Goal: Information Seeking & Learning: Find specific fact

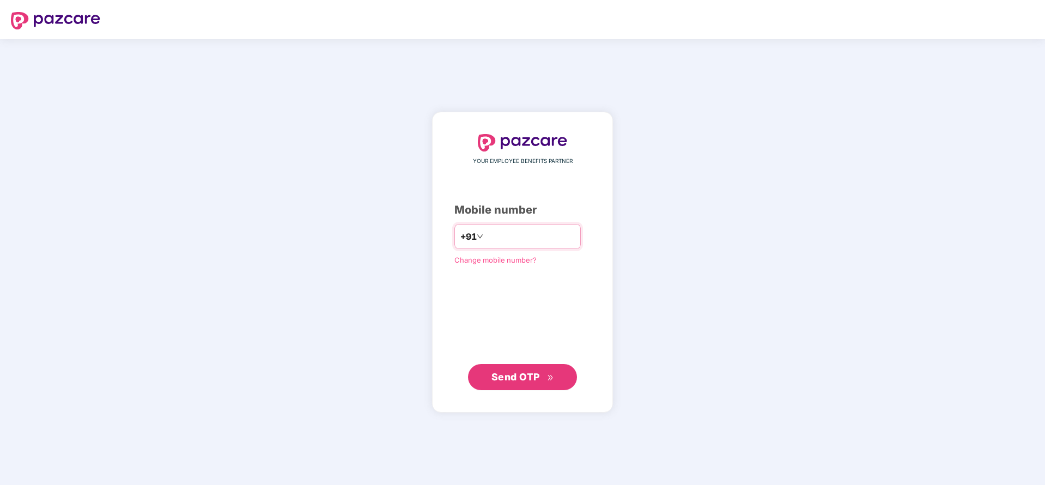
drag, startPoint x: 0, startPoint y: 0, endPoint x: 536, endPoint y: 235, distance: 585.5
click at [536, 235] on input "number" at bounding box center [530, 236] width 89 height 17
type input "**********"
click at [516, 378] on span "Send OTP" at bounding box center [516, 376] width 49 height 11
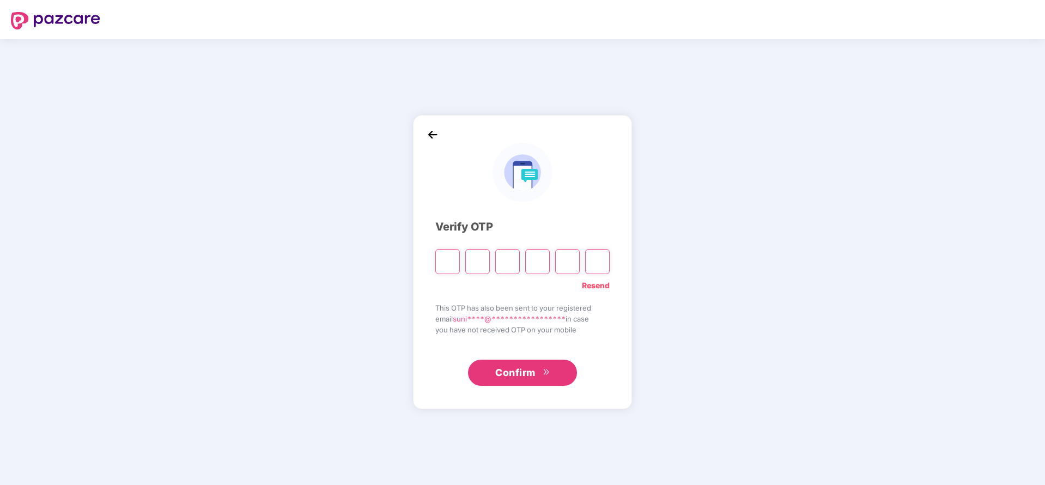
type input "*"
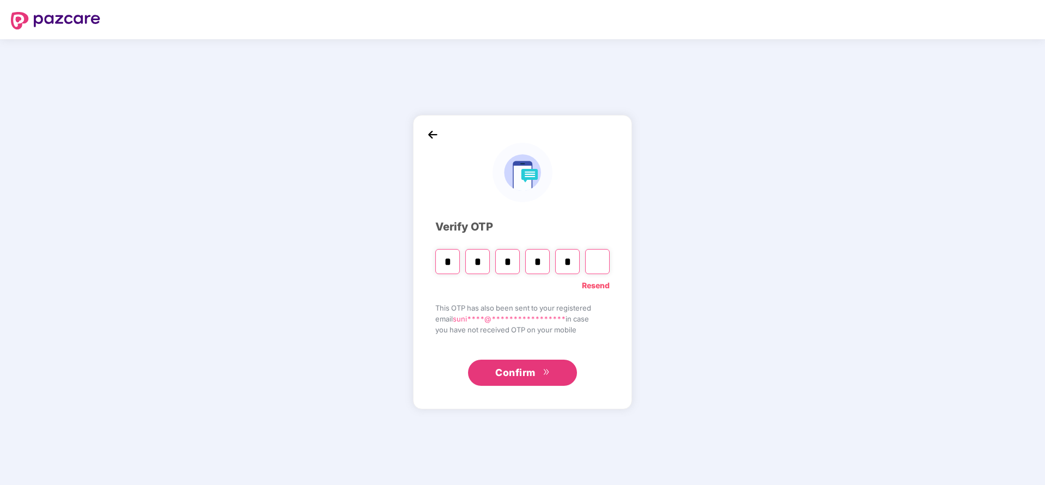
type input "*"
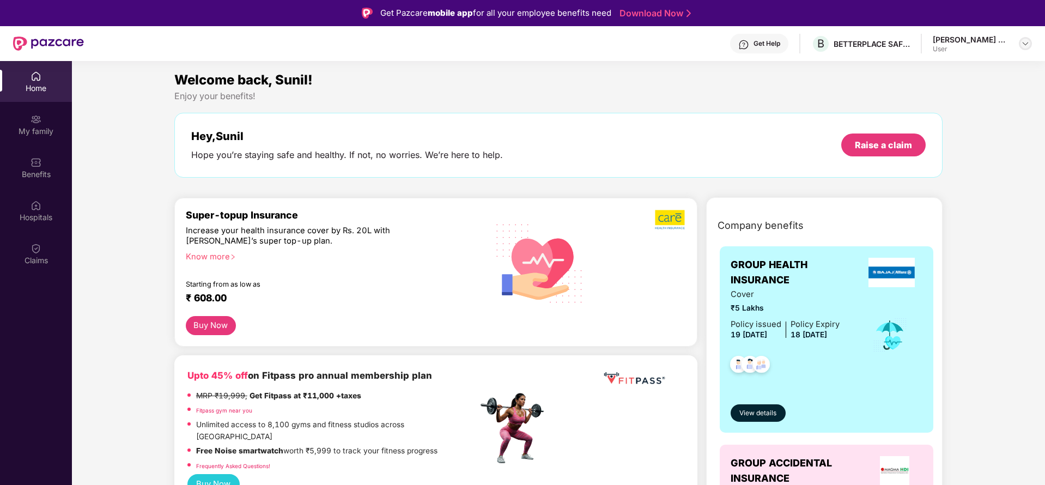
click at [1025, 42] on img at bounding box center [1025, 43] width 9 height 9
click at [736, 127] on div "Hey, Sunil Hope you’re staying safe and healthy. If not, no worries. We’re here…" at bounding box center [558, 145] width 769 height 65
click at [37, 126] on div "My family" at bounding box center [36, 131] width 72 height 11
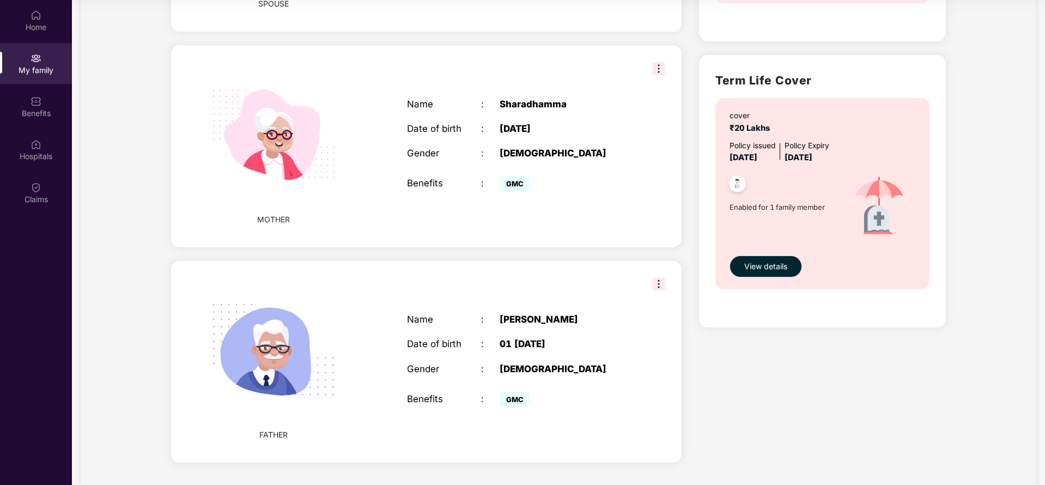
scroll to position [276, 0]
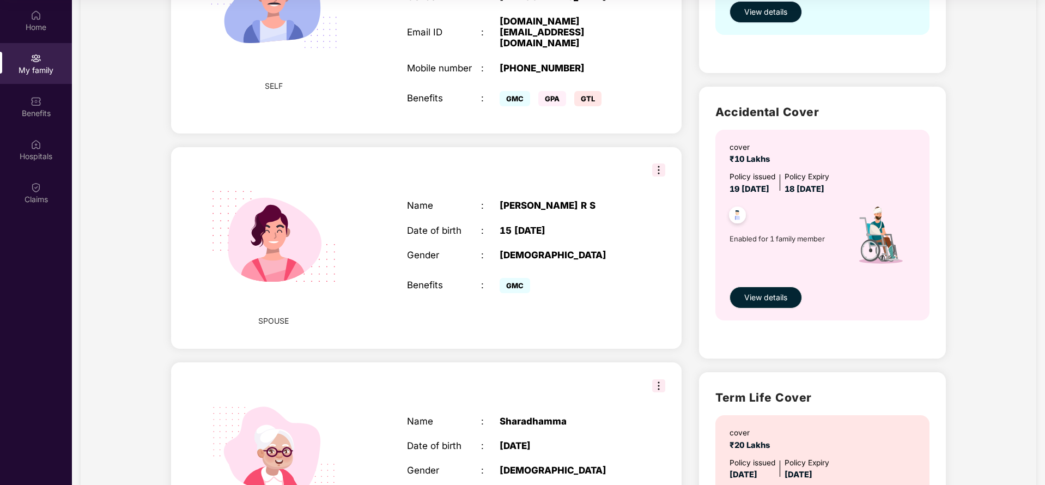
click at [761, 10] on span "View details" at bounding box center [766, 12] width 43 height 12
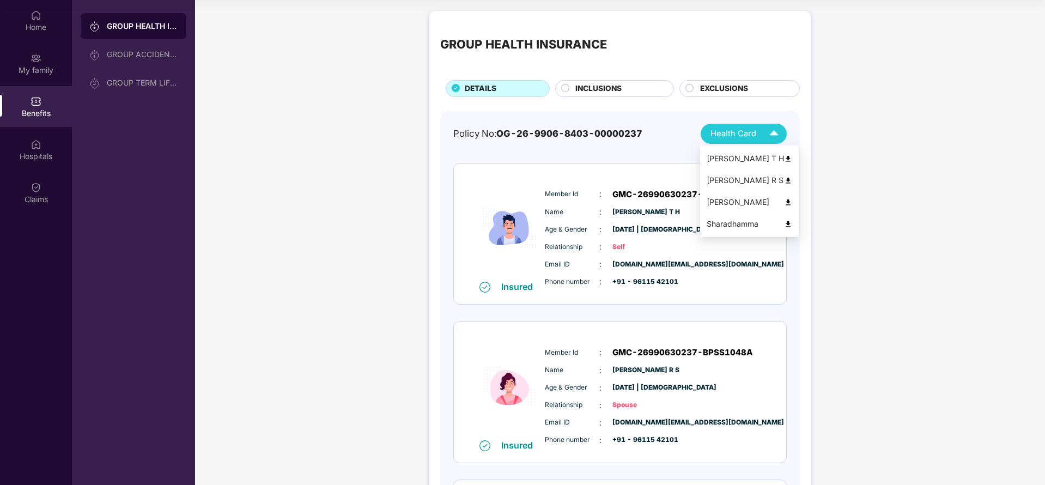
click at [765, 130] on img at bounding box center [774, 133] width 19 height 19
click at [784, 177] on img at bounding box center [788, 181] width 8 height 8
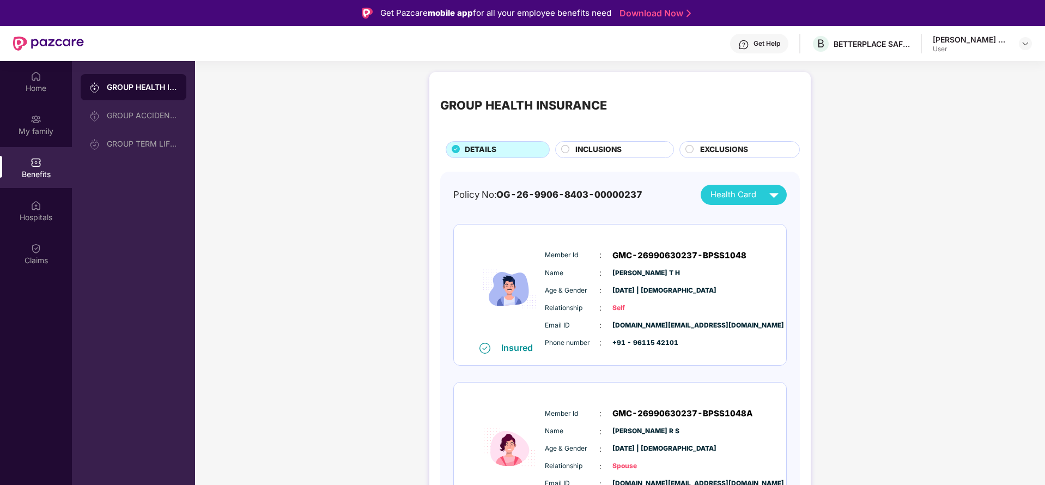
scroll to position [17, 0]
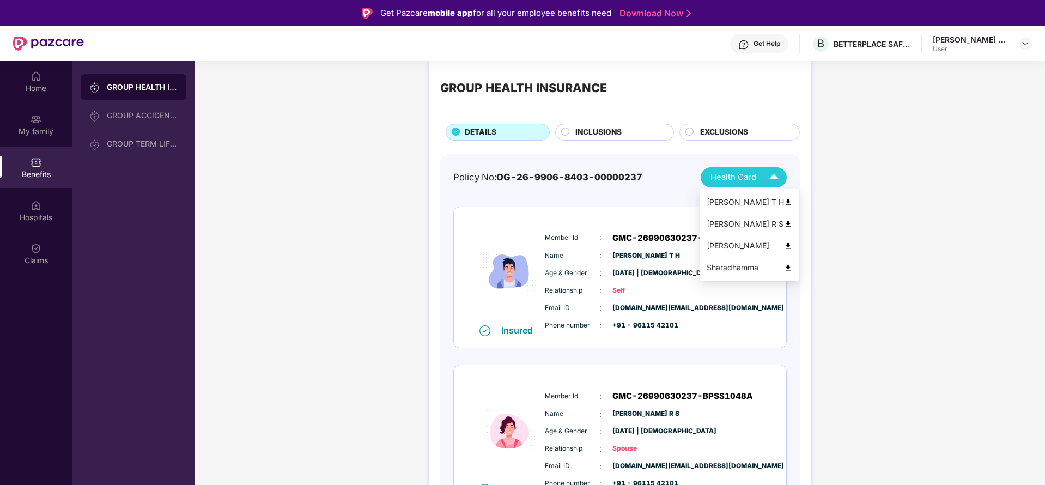
click at [764, 177] on div "Health Card" at bounding box center [747, 177] width 73 height 19
click at [752, 203] on div "[PERSON_NAME] T H" at bounding box center [750, 202] width 86 height 12
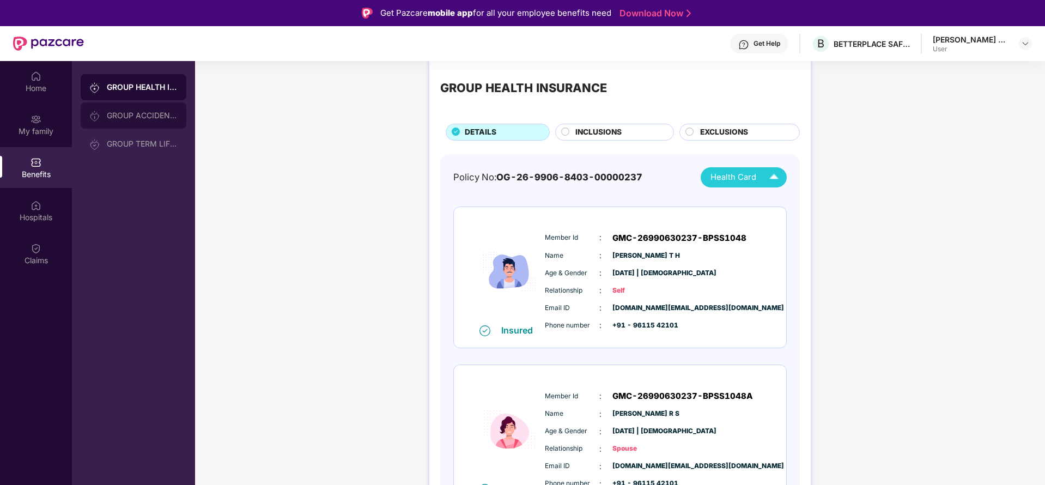
click at [129, 119] on div "GROUP ACCIDENTAL INSURANCE" at bounding box center [142, 115] width 71 height 9
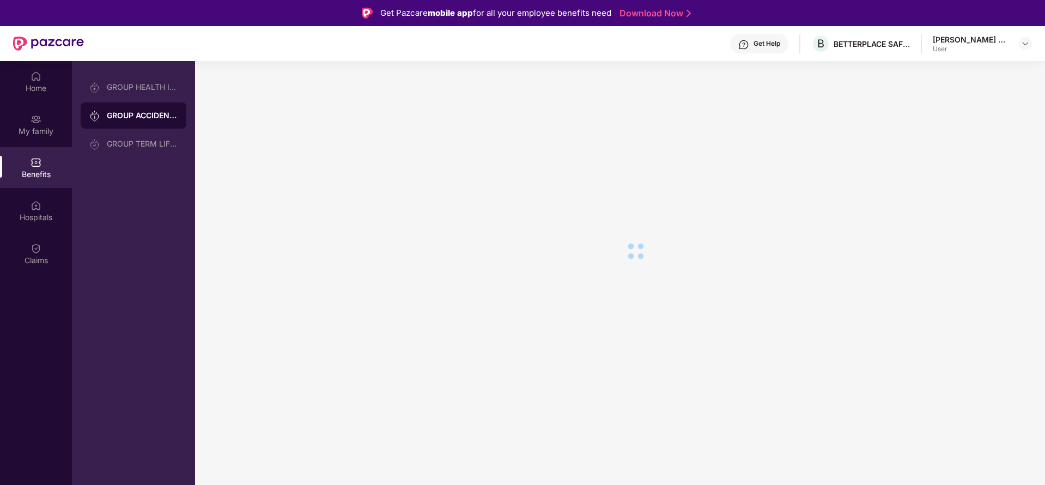
scroll to position [0, 0]
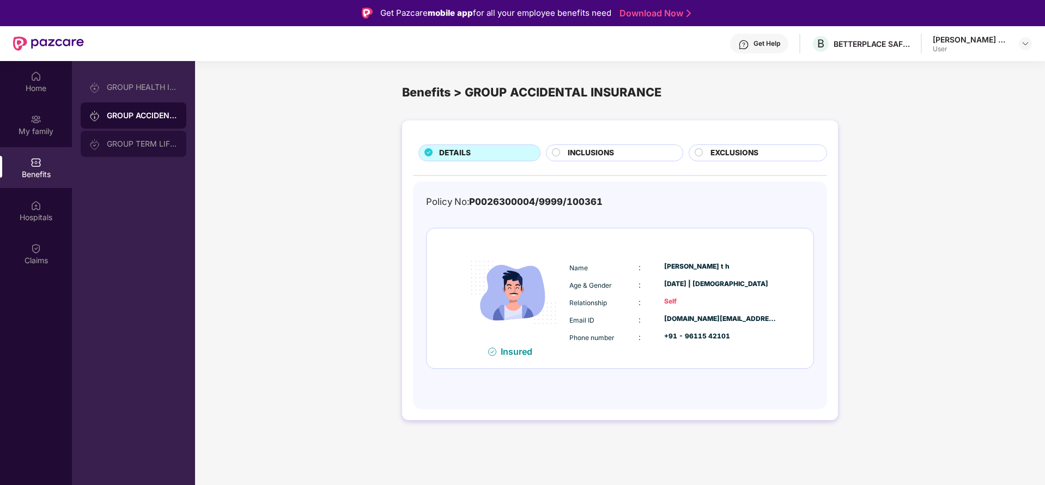
click at [140, 144] on div "GROUP TERM LIFE INSURANCE" at bounding box center [142, 144] width 71 height 9
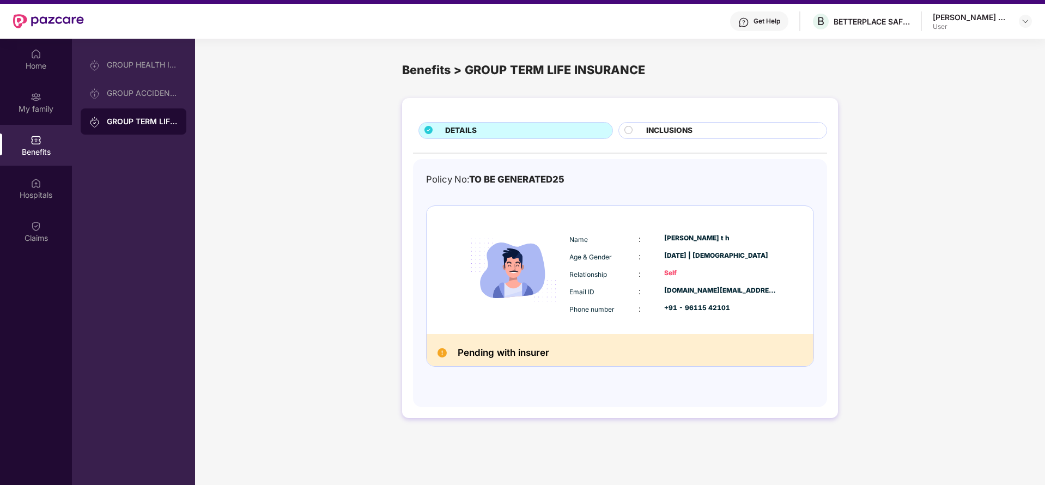
scroll to position [23, 0]
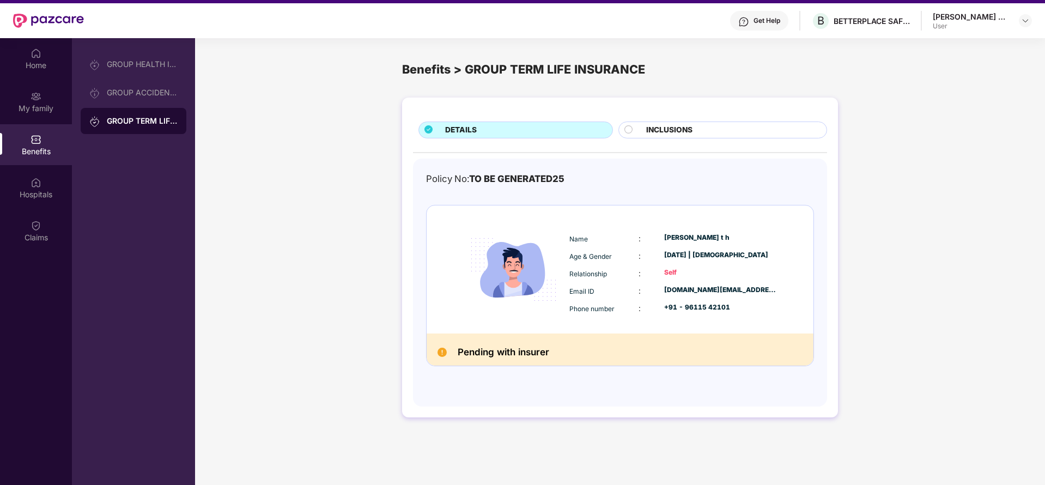
click at [443, 349] on img at bounding box center [442, 352] width 9 height 9
click at [709, 127] on div "INCLUSIONS" at bounding box center [731, 131] width 180 height 14
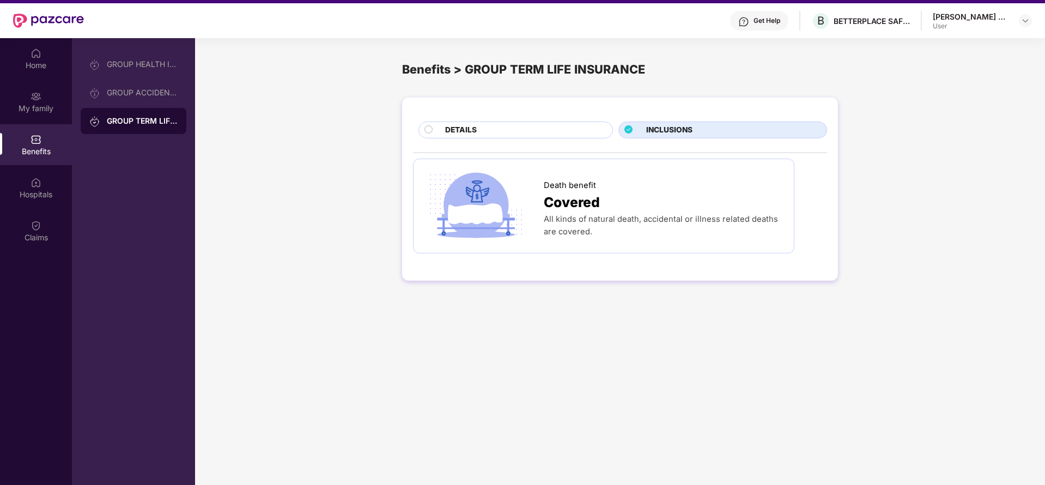
click at [554, 132] on div "DETAILS" at bounding box center [523, 131] width 167 height 14
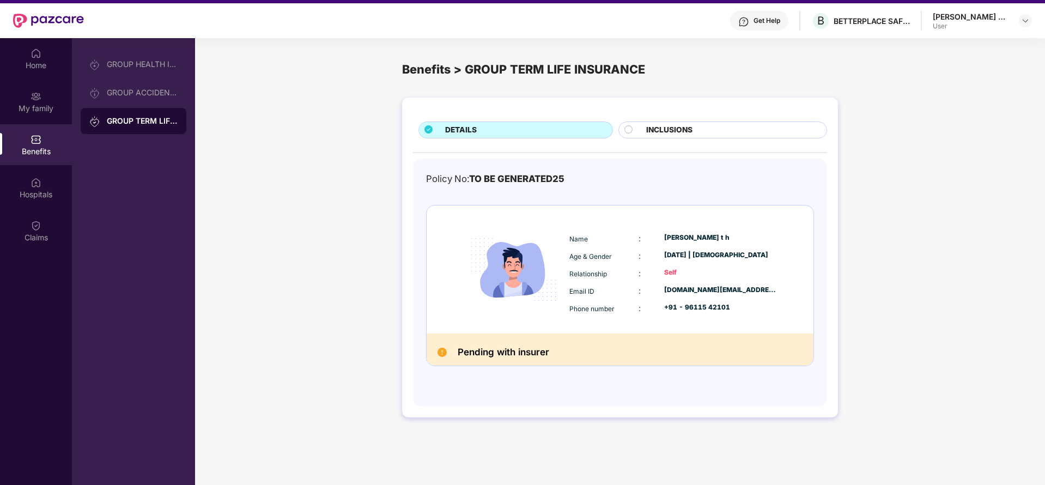
click at [701, 122] on div "INCLUSIONS" at bounding box center [723, 130] width 209 height 17
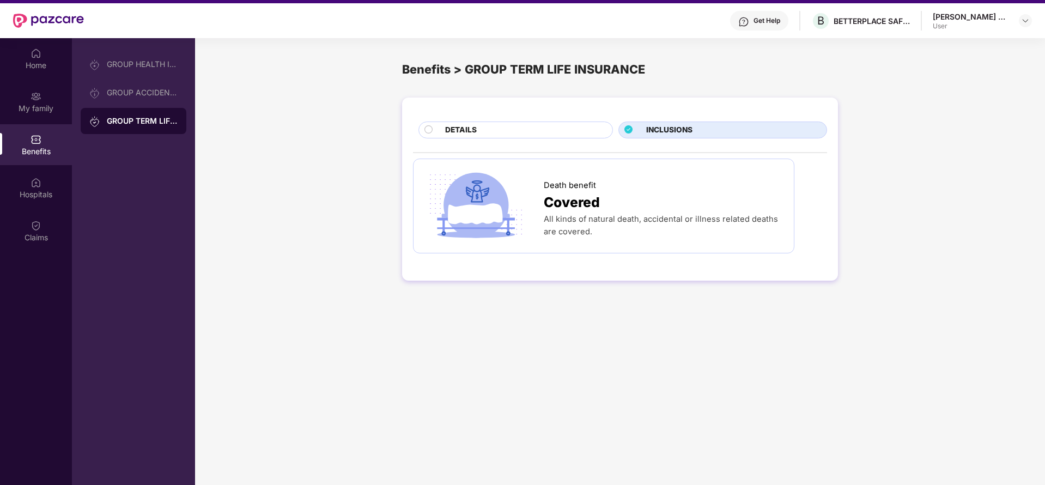
click at [538, 127] on div "DETAILS" at bounding box center [523, 131] width 167 height 14
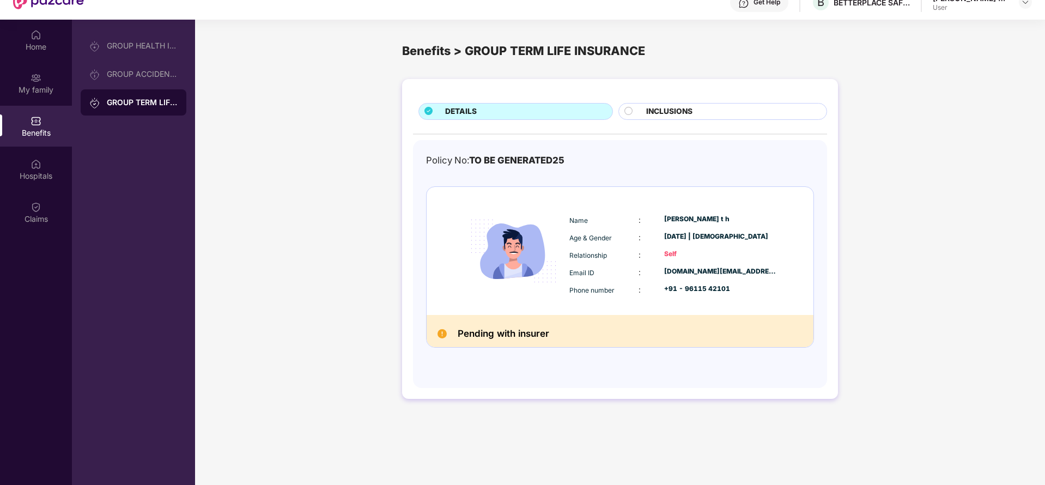
scroll to position [0, 0]
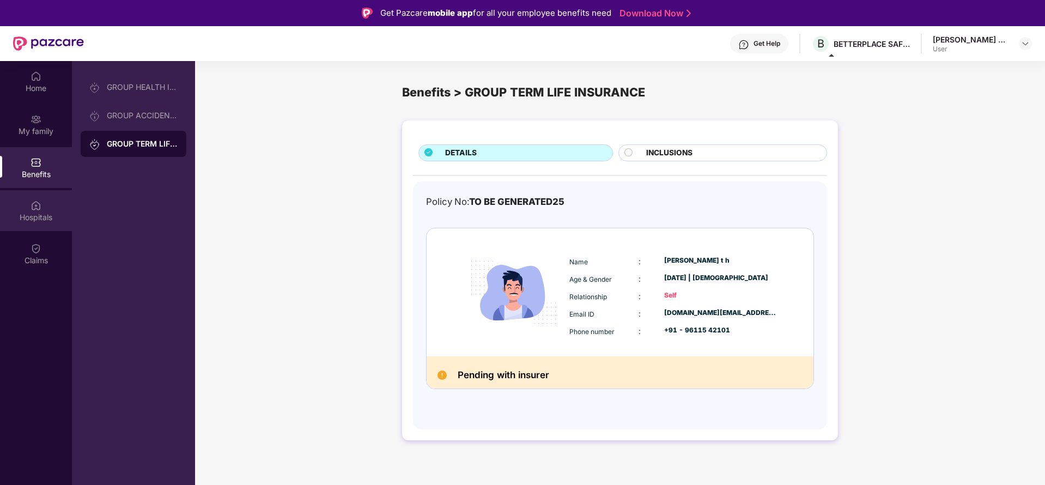
click at [46, 213] on div "Hospitals" at bounding box center [36, 217] width 72 height 11
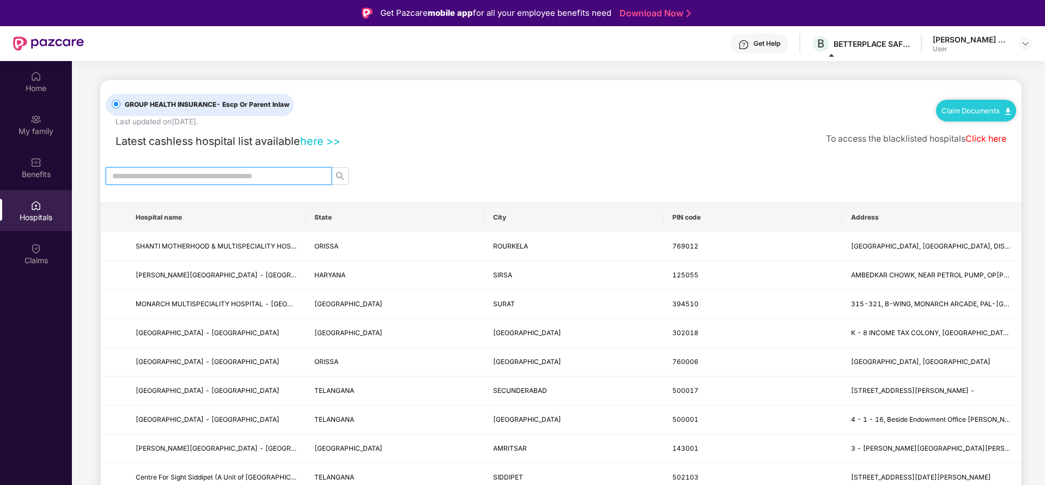
click at [254, 172] on input "text" at bounding box center [214, 176] width 204 height 12
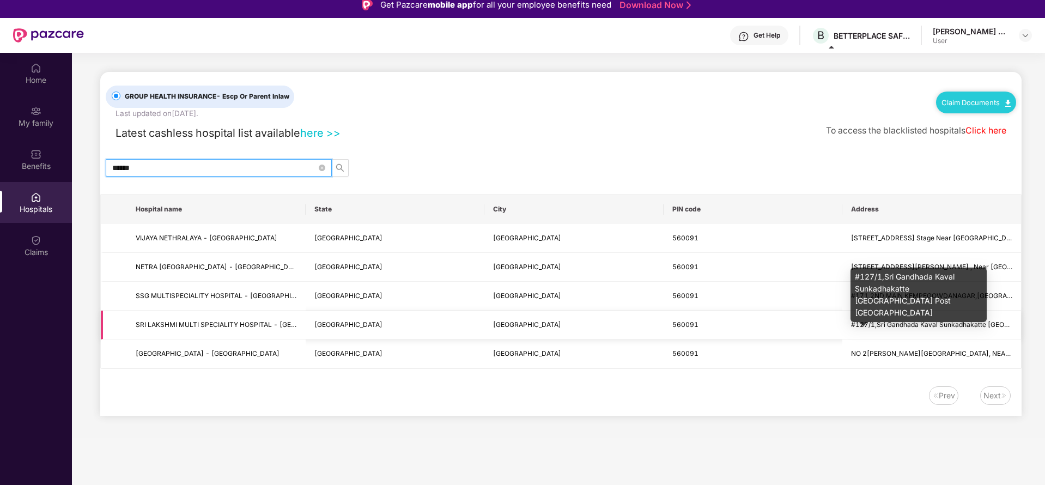
scroll to position [2, 0]
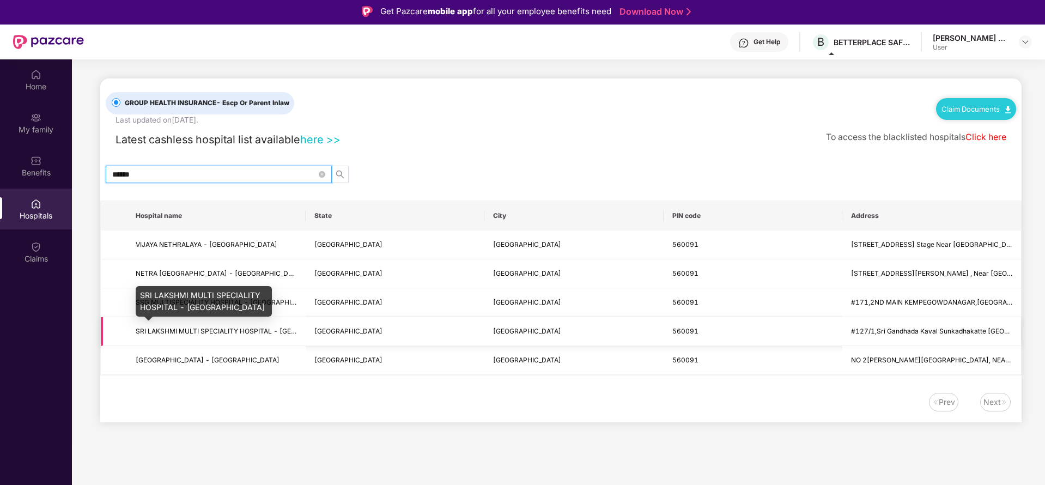
type input "******"
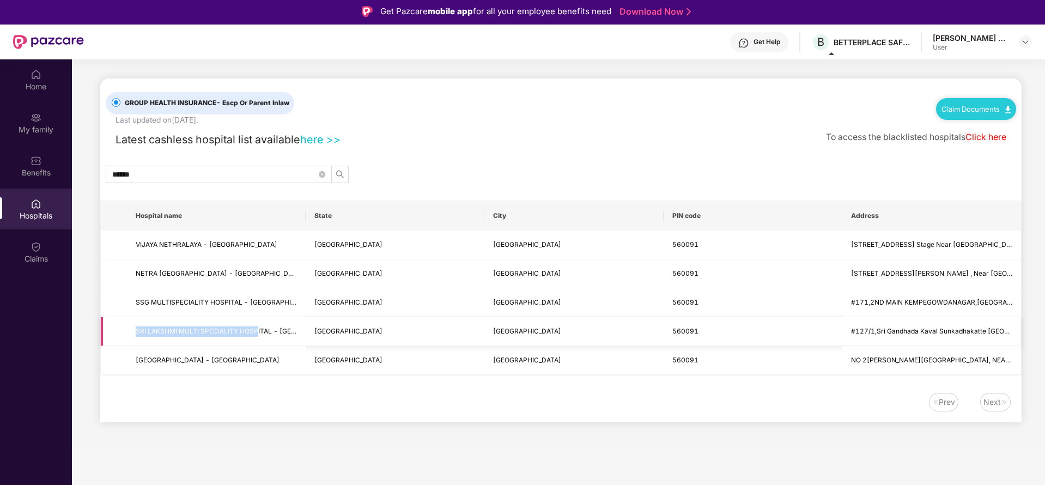
drag, startPoint x: 137, startPoint y: 330, endPoint x: 257, endPoint y: 336, distance: 120.6
click at [257, 336] on span "SRI LAKSHMI MULTI SPECIALITY HOSPITAL - Bangalore" at bounding box center [216, 331] width 161 height 10
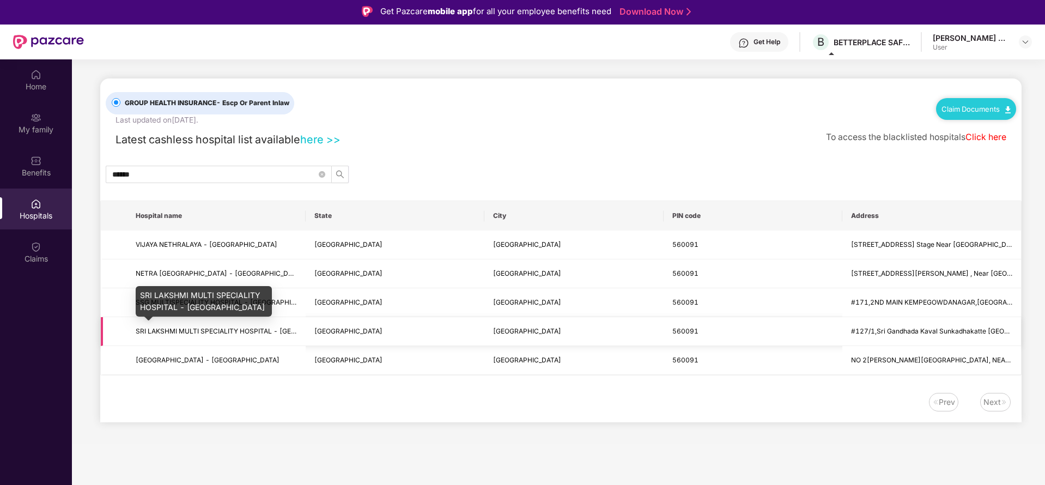
click at [292, 335] on span "SRI LAKSHMI MULTI SPECIALITY HOSPITAL - Bangalore" at bounding box center [242, 331] width 212 height 8
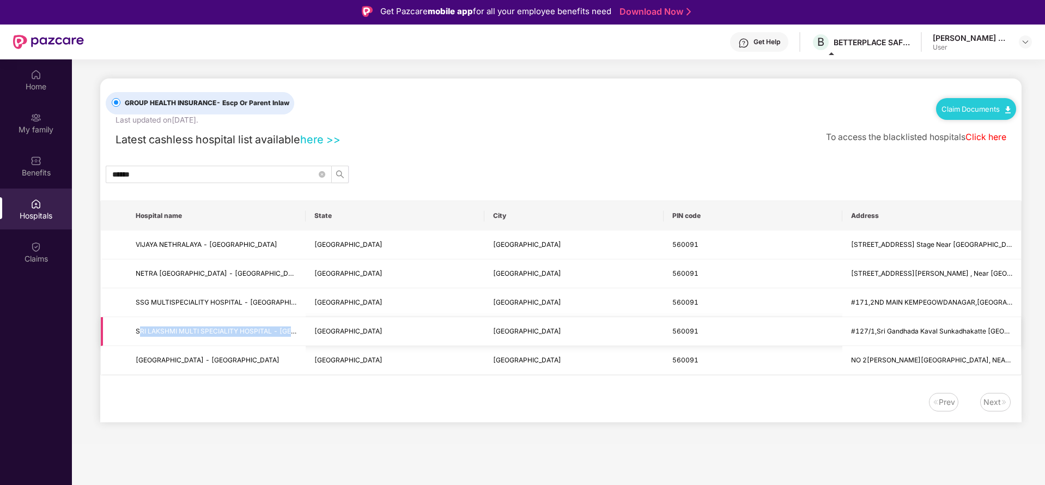
drag, startPoint x: 138, startPoint y: 331, endPoint x: 305, endPoint y: 336, distance: 167.4
click at [305, 336] on td "SRI LAKSHMI MULTI SPECIALITY HOSPITAL - Bangalore" at bounding box center [216, 331] width 179 height 29
copy span "RI LAKSHMI MULTI SPECIALITY HOSPITAL - Bangalo"
click at [239, 344] on td "SRI LAKSHMI MULTI SPECIALITY HOSPITAL - Bangalore" at bounding box center [216, 331] width 179 height 29
click at [186, 173] on input "******" at bounding box center [214, 174] width 204 height 12
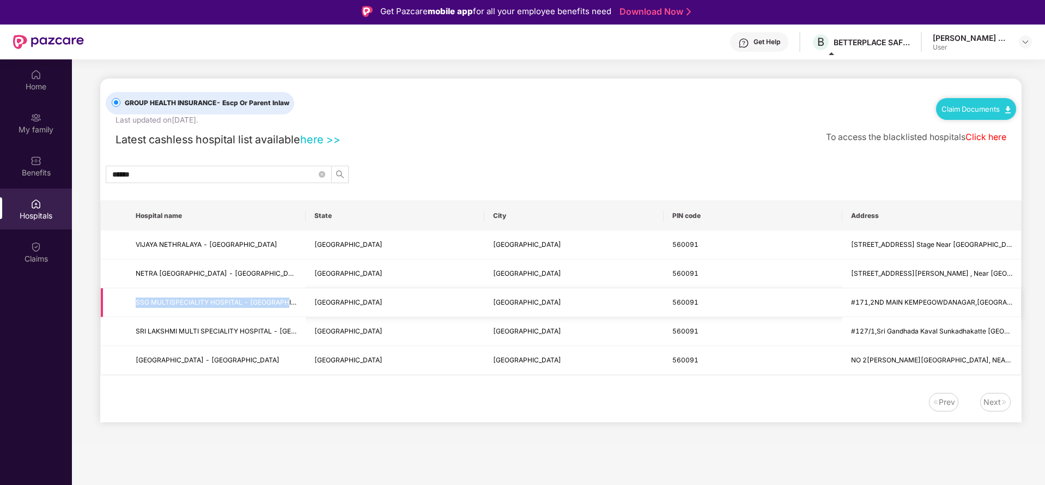
drag, startPoint x: 136, startPoint y: 300, endPoint x: 293, endPoint y: 301, distance: 157.0
click at [293, 301] on span "SSG MULTISPECIALITY HOSPITAL - BANGALORE" at bounding box center [216, 303] width 161 height 10
copy span "SSG MULTISPECIALITY HOSPITAL - BANGALORE"
drag, startPoint x: 137, startPoint y: 360, endPoint x: 252, endPoint y: 364, distance: 115.1
click at [252, 364] on span "SRI RAMA HOSPITAL - BANGALORE" at bounding box center [216, 360] width 161 height 10
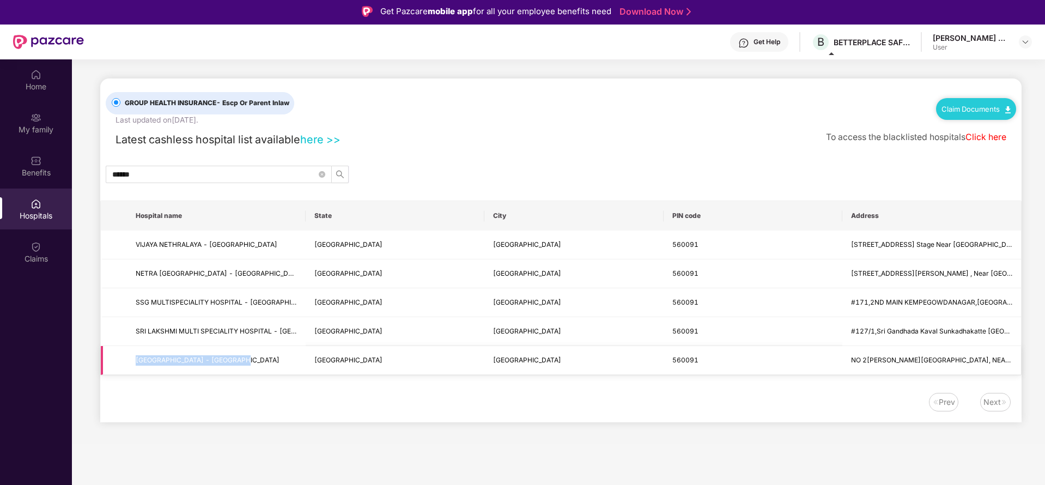
copy span "SRI RAMA HOSPITAL - BANGALORE"
drag, startPoint x: 136, startPoint y: 330, endPoint x: 297, endPoint y: 334, distance: 160.3
click at [297, 334] on span "SRI LAKSHMI MULTI SPECIALITY HOSPITAL - Bangalore" at bounding box center [242, 331] width 212 height 8
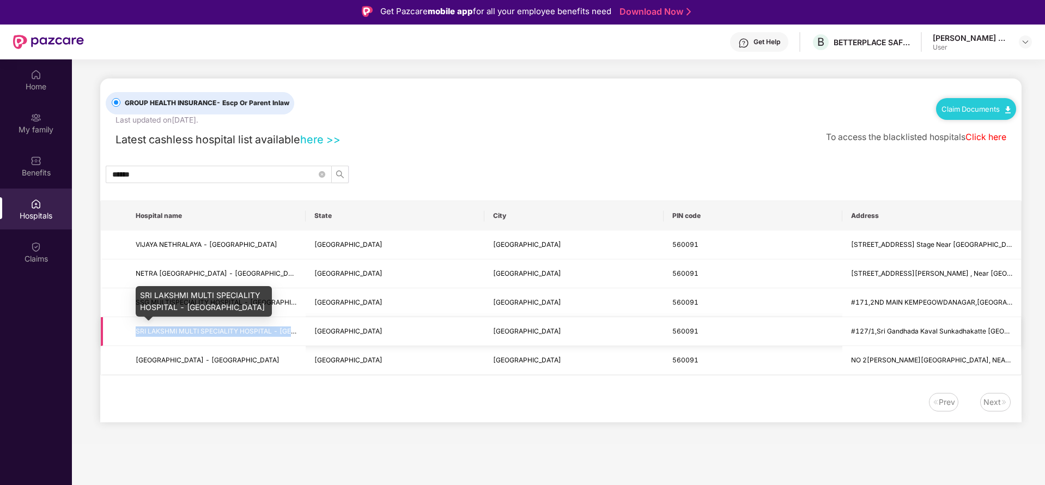
copy span "SRI LAKSHMI MULTI SPECIALITY HOSPITAL - Bang"
click at [297, 334] on span "SRI LAKSHMI MULTI SPECIALITY HOSPITAL - Bangalore" at bounding box center [242, 331] width 212 height 8
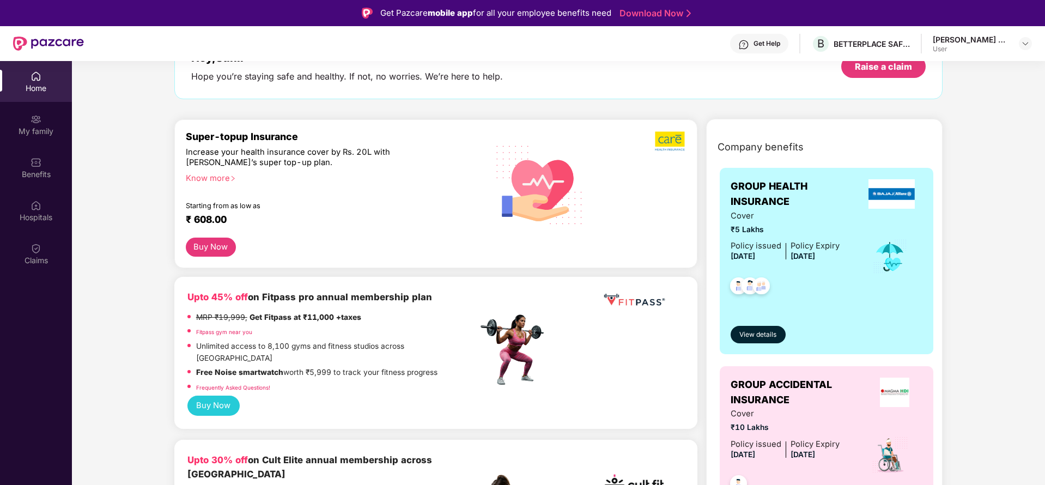
scroll to position [80, 0]
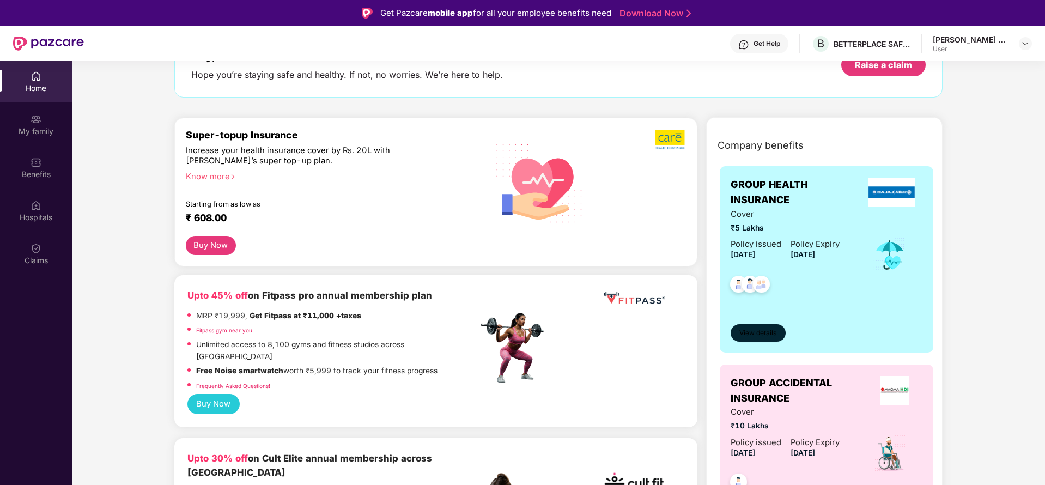
click at [755, 328] on span "View details" at bounding box center [758, 333] width 37 height 10
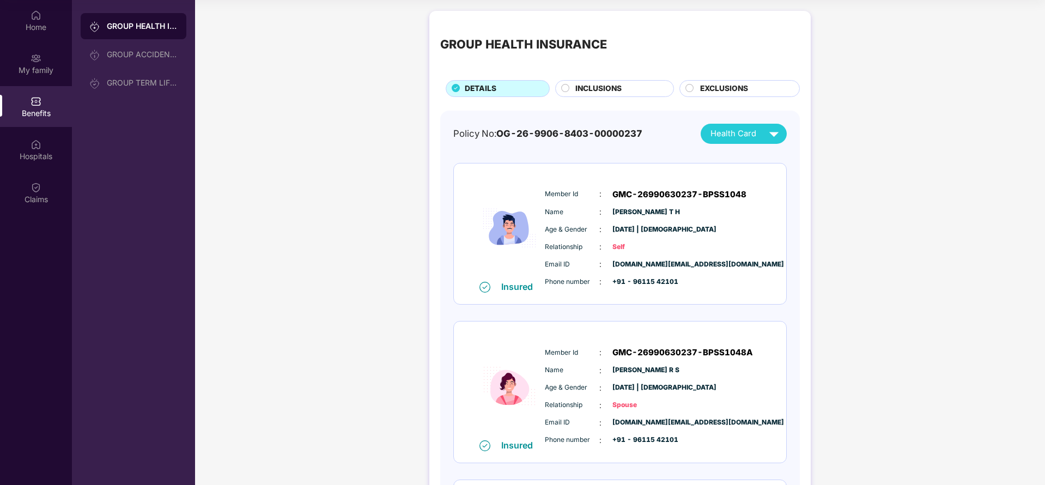
click at [149, 31] on div "GROUP HEALTH INSURANCE" at bounding box center [142, 26] width 71 height 11
click at [123, 29] on div "GROUP HEALTH INSURANCE" at bounding box center [142, 26] width 71 height 11
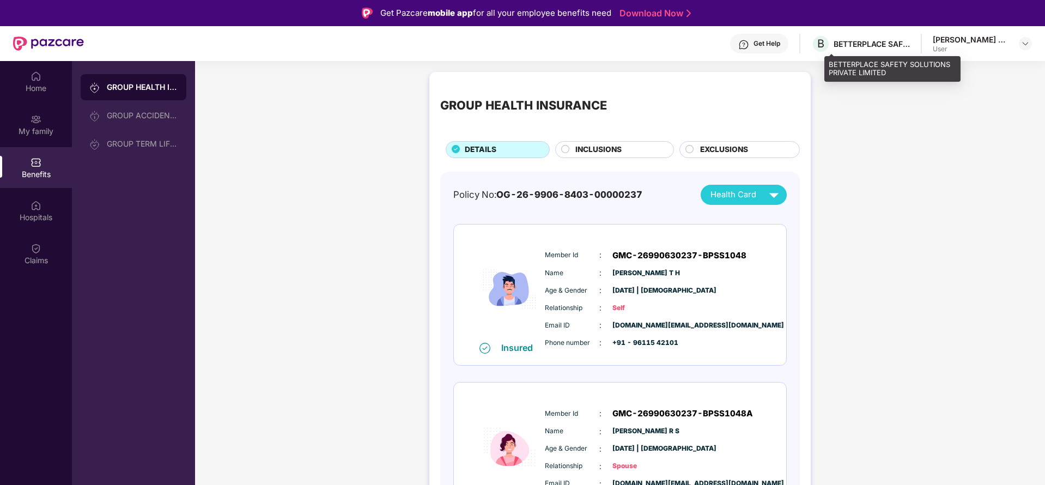
click at [867, 45] on div "BETTERPLACE SAFETY SOLUTIONS PRIVATE LIMITED" at bounding box center [872, 44] width 76 height 10
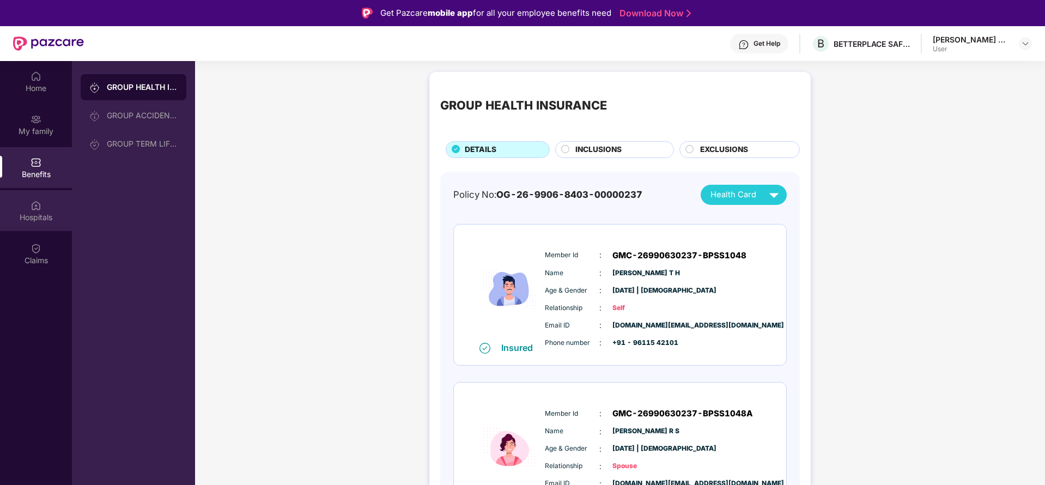
click at [43, 215] on div "Hospitals" at bounding box center [36, 217] width 72 height 11
